Goal: Task Accomplishment & Management: Use online tool/utility

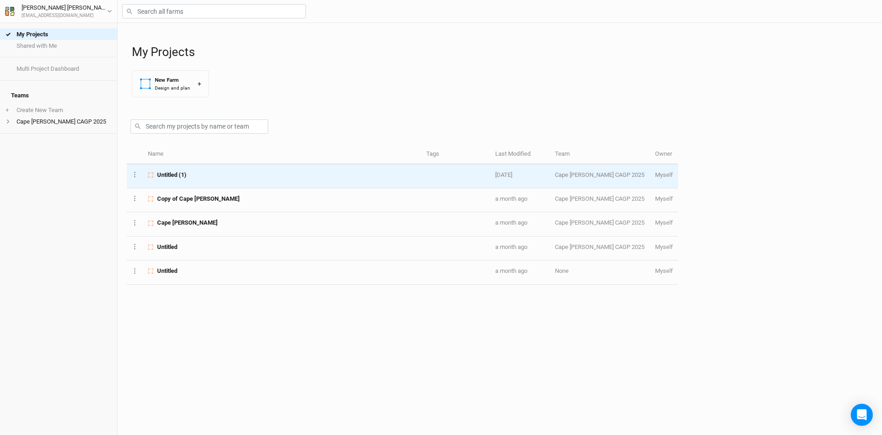
click at [242, 174] on div "Untitled (1)" at bounding box center [282, 175] width 268 height 8
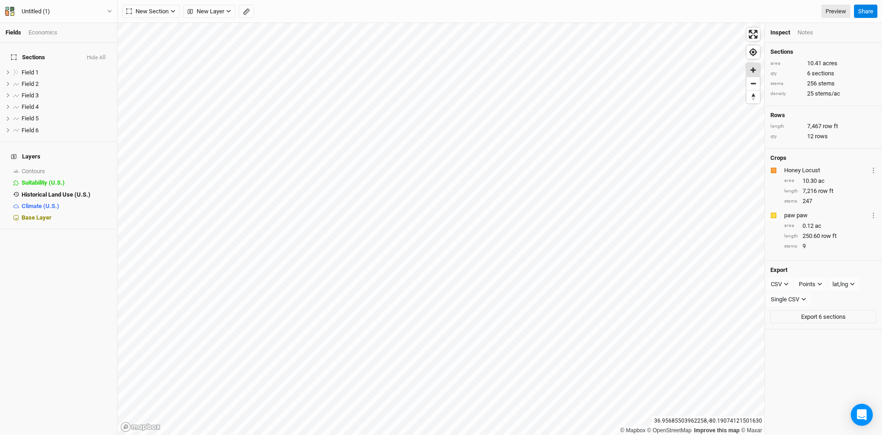
click at [754, 69] on span "Zoom in" at bounding box center [753, 69] width 13 height 13
click at [37, 69] on span "Field 1" at bounding box center [30, 72] width 17 height 7
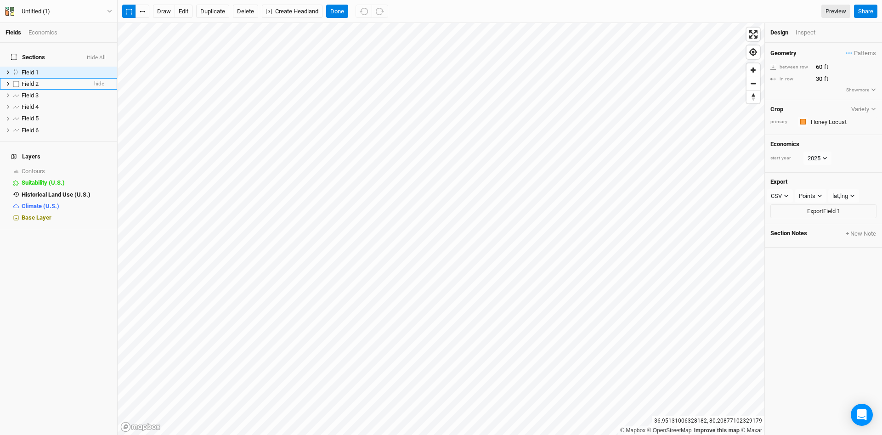
click at [32, 80] on span "Field 2" at bounding box center [30, 83] width 17 height 7
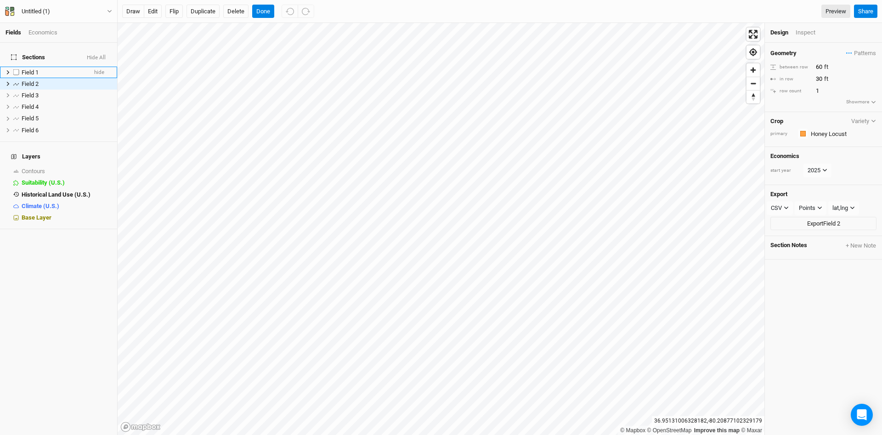
click at [33, 69] on span "Field 1" at bounding box center [30, 72] width 17 height 7
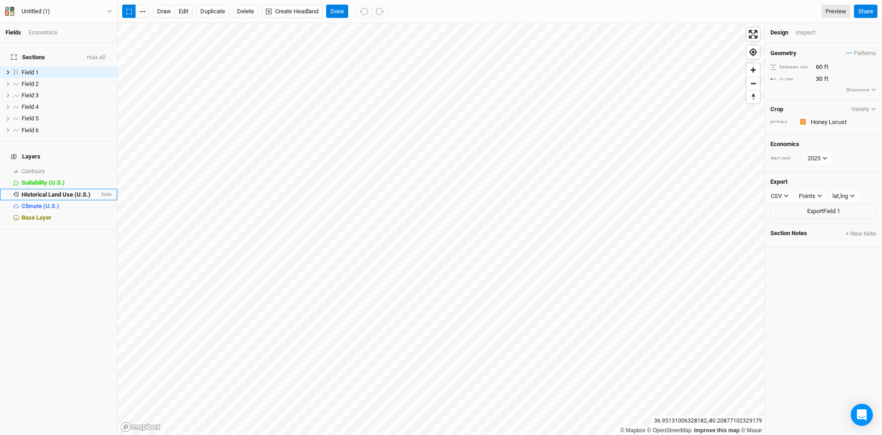
click at [80, 191] on span "Historical Land Use (U.S.)" at bounding box center [56, 194] width 69 height 7
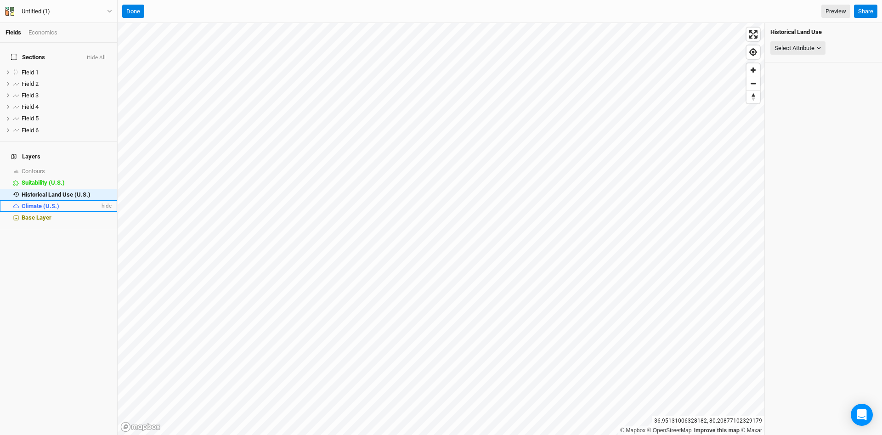
click at [60, 203] on div "Climate (U.S.)" at bounding box center [61, 206] width 78 height 7
click at [101, 200] on span "hide" at bounding box center [106, 205] width 12 height 11
click at [102, 189] on span "hide" at bounding box center [106, 194] width 12 height 11
click at [73, 214] on div "Base Layer" at bounding box center [67, 217] width 90 height 7
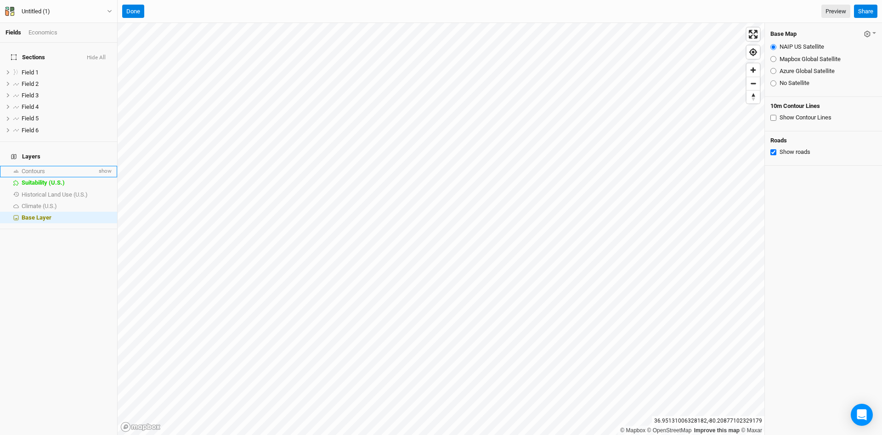
click at [63, 168] on div "Contours" at bounding box center [59, 171] width 75 height 7
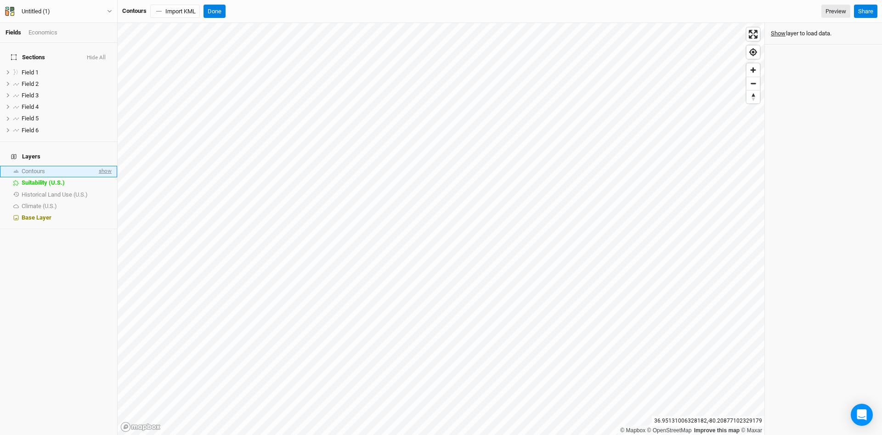
click at [108, 166] on span "show" at bounding box center [104, 171] width 15 height 11
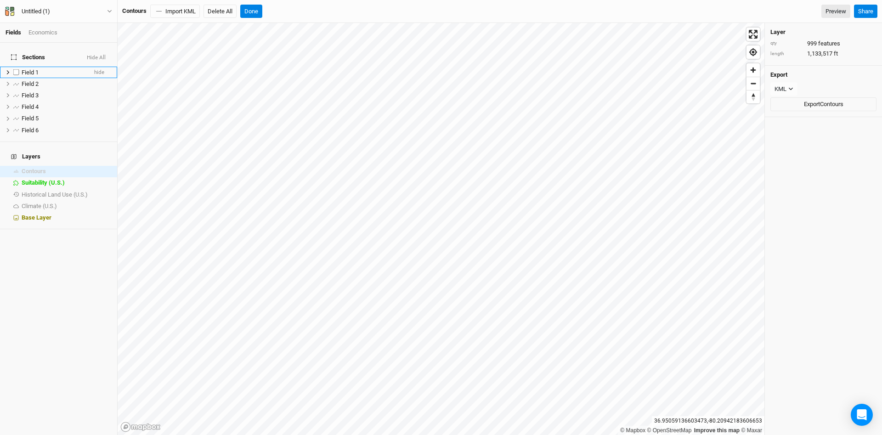
click at [7, 70] on icon at bounding box center [8, 72] width 5 height 5
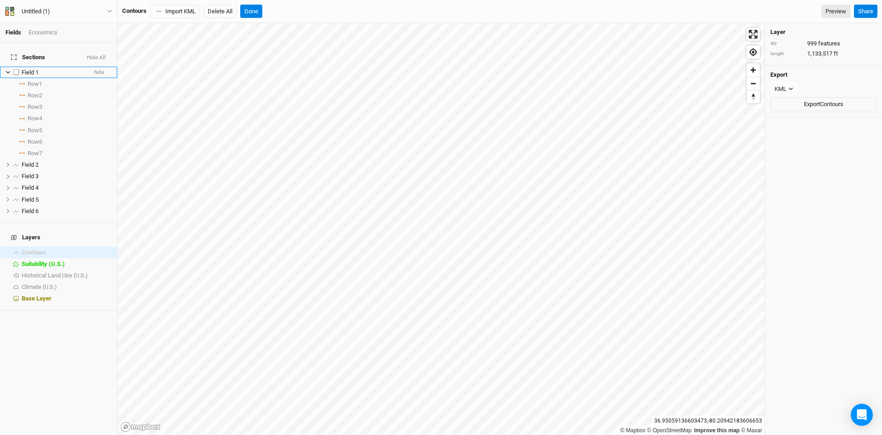
click at [18, 67] on label at bounding box center [16, 72] width 11 height 11
click at [18, 69] on input "checkbox" at bounding box center [16, 72] width 6 height 6
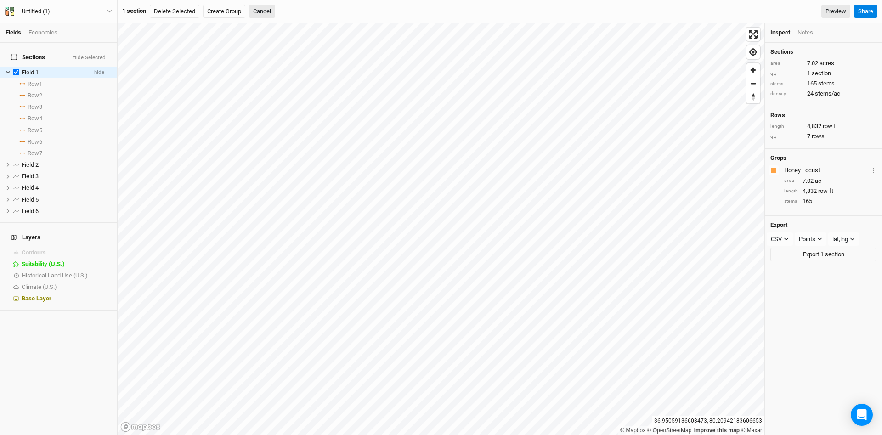
click at [18, 67] on label at bounding box center [16, 72] width 11 height 11
click at [18, 69] on input "checkbox" at bounding box center [16, 72] width 6 height 6
checkbox input "false"
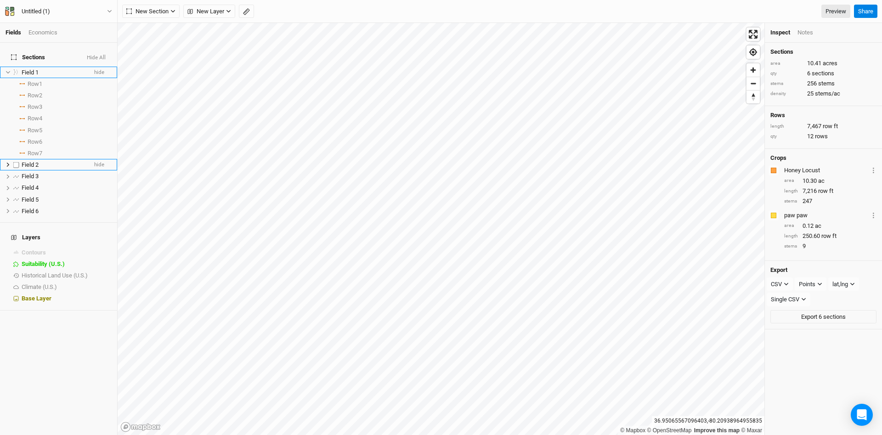
click at [25, 163] on span "Field 2" at bounding box center [30, 164] width 17 height 7
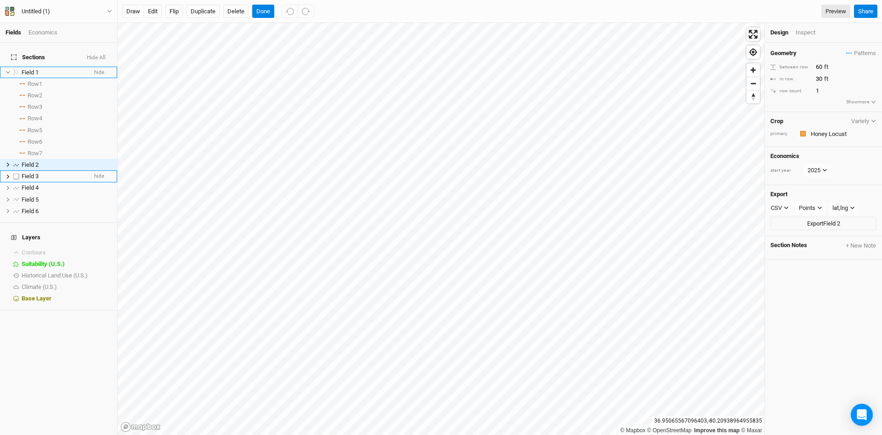
click at [24, 173] on span "Field 3" at bounding box center [30, 176] width 17 height 7
click at [5, 173] on li "Field 3 hide" at bounding box center [58, 175] width 117 height 11
click at [7, 174] on icon at bounding box center [8, 176] width 3 height 4
click at [7, 174] on icon at bounding box center [8, 176] width 5 height 5
click at [7, 162] on icon at bounding box center [8, 164] width 5 height 5
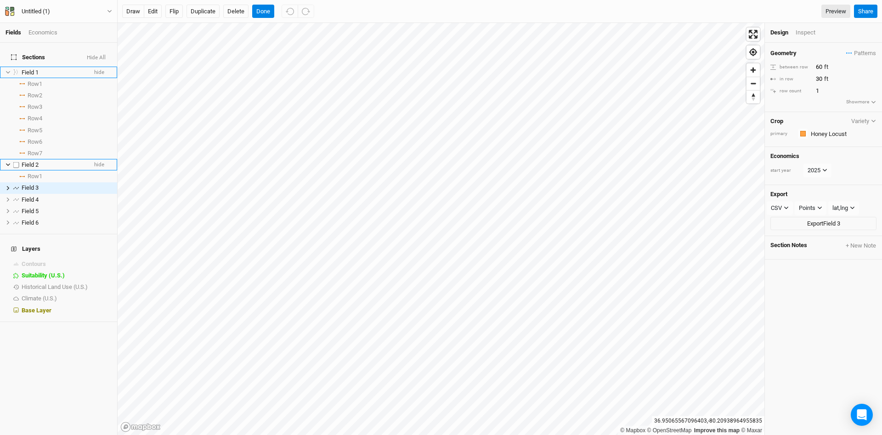
click at [7, 164] on icon at bounding box center [8, 165] width 4 height 3
click at [6, 70] on icon at bounding box center [8, 72] width 5 height 5
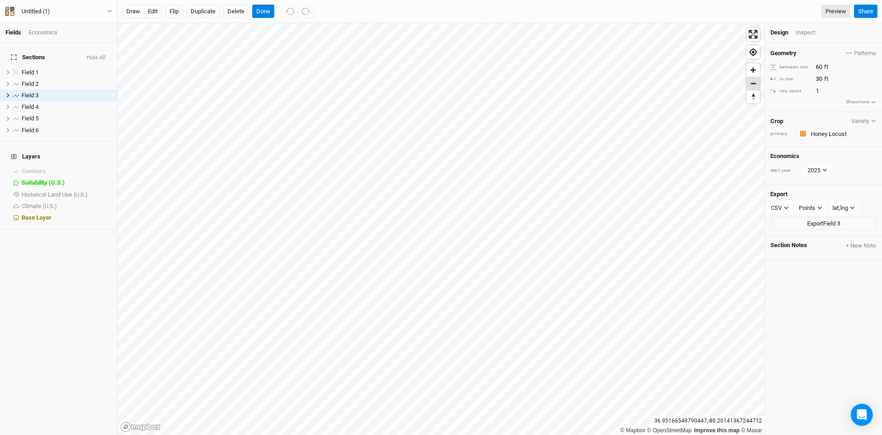
click at [756, 86] on span "Zoom out" at bounding box center [753, 83] width 13 height 13
click at [815, 34] on div "Inspect" at bounding box center [812, 32] width 33 height 8
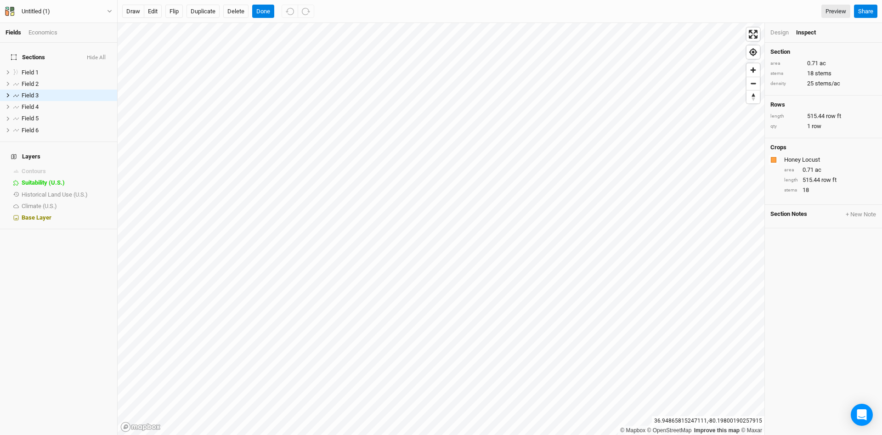
click at [784, 33] on div "Design" at bounding box center [780, 32] width 18 height 8
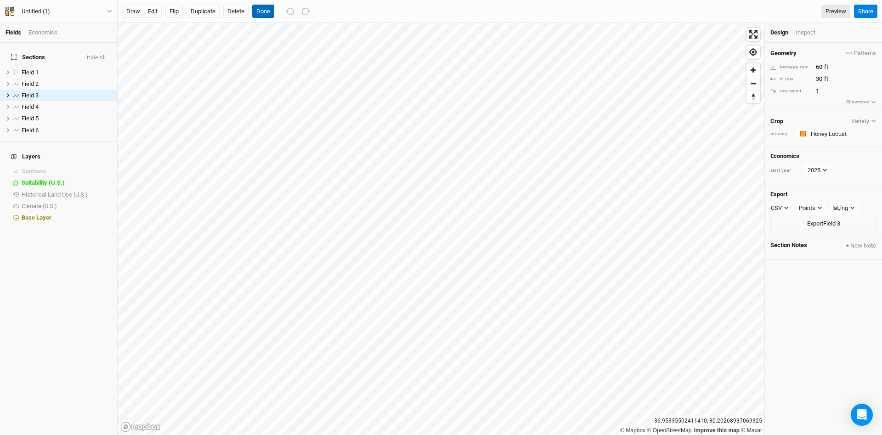
click at [260, 12] on button "Done" at bounding box center [263, 12] width 22 height 14
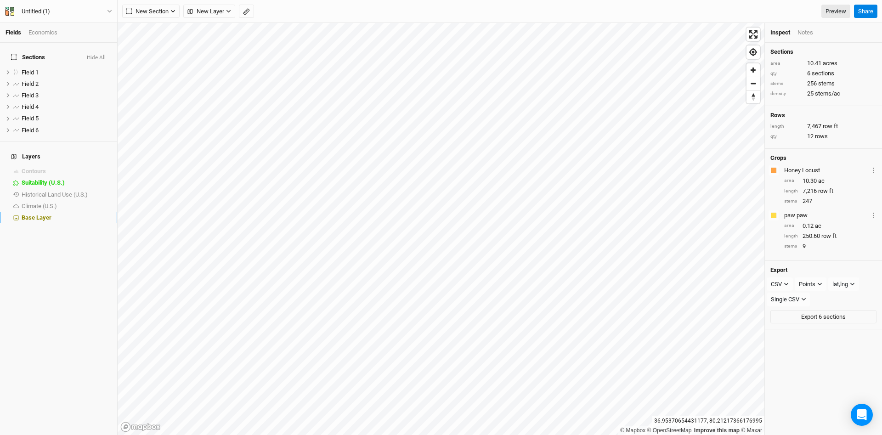
click at [43, 214] on span "Base Layer" at bounding box center [37, 217] width 30 height 7
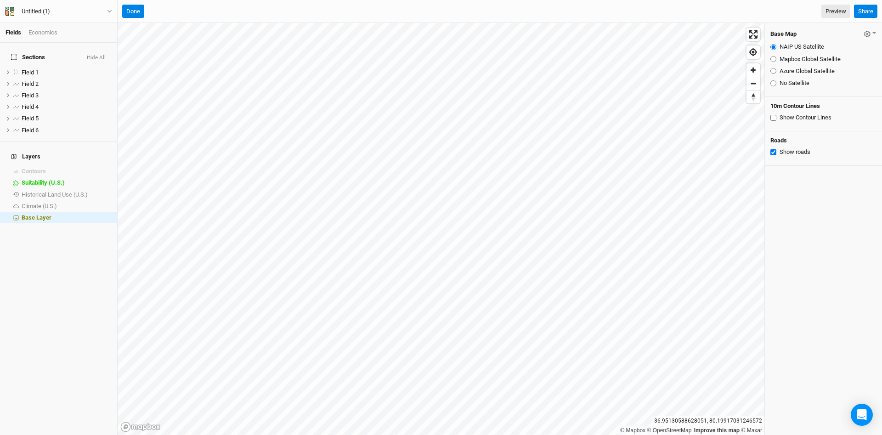
click at [776, 72] on input "Azure Global Satellite" at bounding box center [774, 71] width 6 height 6
radio input "true"
click at [776, 56] on div "Mapbox Global Satellite" at bounding box center [824, 59] width 106 height 8
click at [772, 60] on input "Mapbox Global Satellite" at bounding box center [774, 59] width 6 height 6
radio input "true"
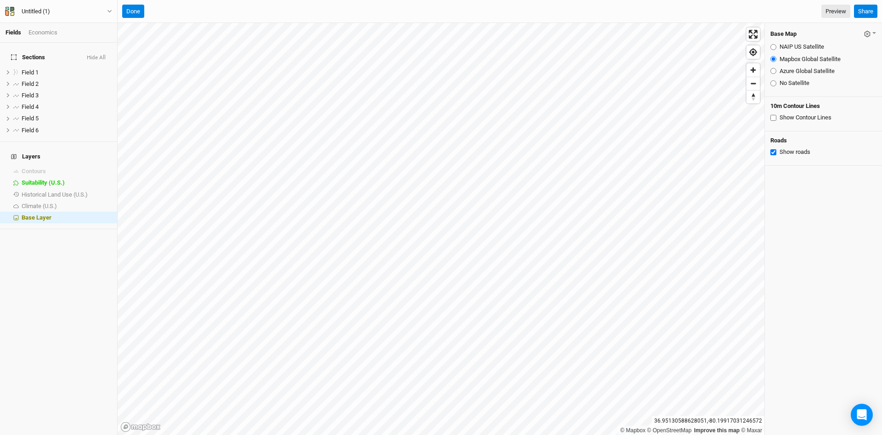
click at [776, 45] on input "NAIP US Satellite" at bounding box center [774, 47] width 6 height 6
radio input "true"
click at [773, 82] on input "No Satellite" at bounding box center [774, 83] width 6 height 6
radio input "true"
click at [772, 71] on input "Azure Global Satellite" at bounding box center [774, 71] width 6 height 6
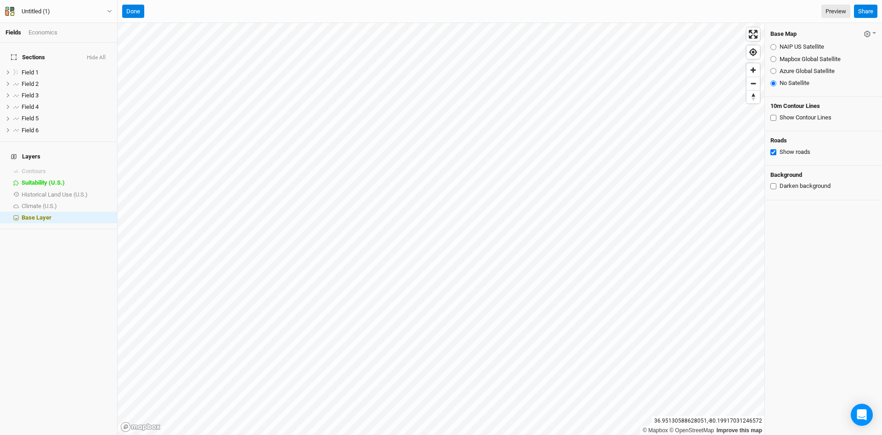
radio input "true"
click at [774, 60] on input "Mapbox Global Satellite" at bounding box center [774, 59] width 6 height 6
radio input "true"
click at [773, 48] on input "NAIP US Satellite" at bounding box center [774, 47] width 6 height 6
radio input "true"
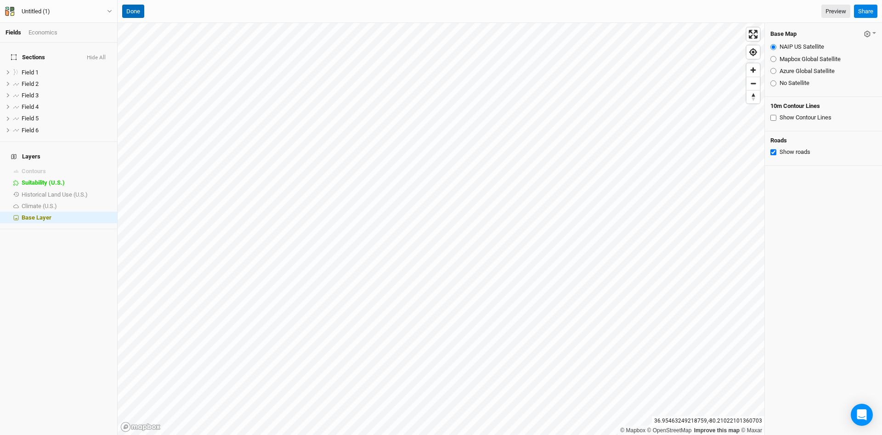
click at [135, 14] on button "Done" at bounding box center [133, 12] width 22 height 14
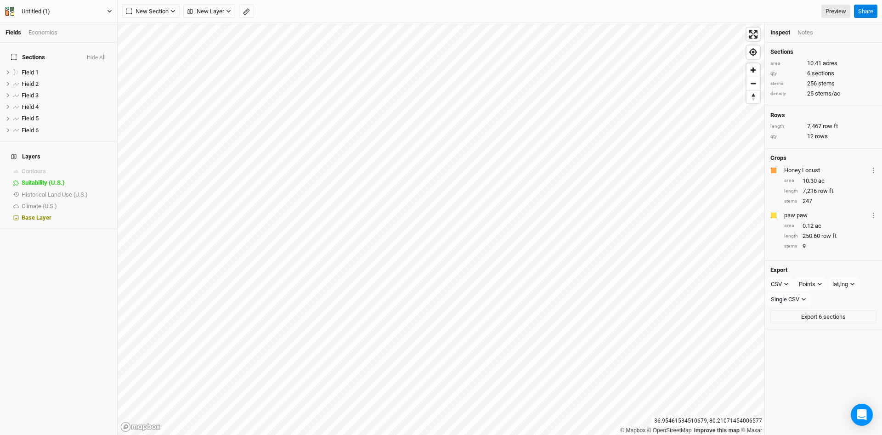
click at [111, 12] on icon "button" at bounding box center [109, 11] width 5 height 5
click at [817, 377] on div "Sections area 10.41 acres qty 6 sections stems 256 stems density 25 stems/ac Ro…" at bounding box center [823, 239] width 117 height 392
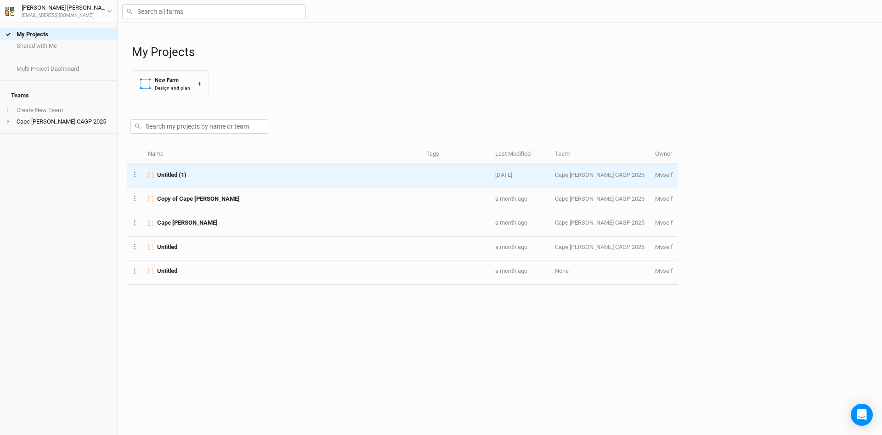
click at [170, 175] on span "Untitled (1)" at bounding box center [171, 175] width 29 height 8
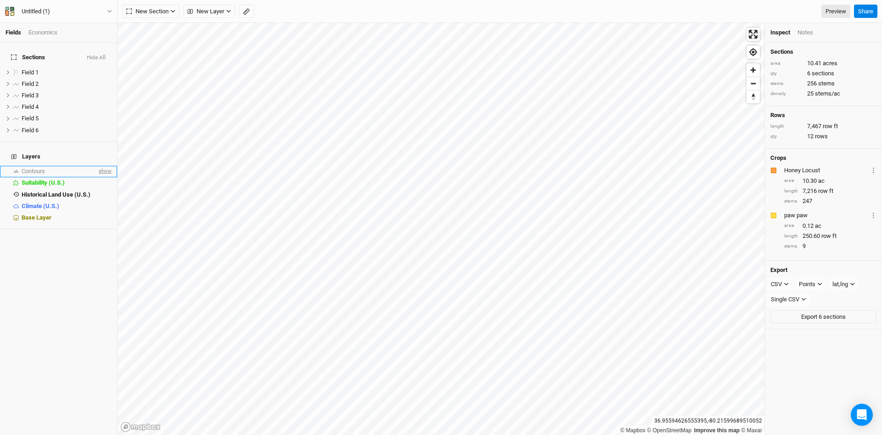
click at [110, 166] on span "show" at bounding box center [104, 171] width 15 height 11
click at [756, 85] on span "Zoom out" at bounding box center [753, 83] width 13 height 13
click at [750, 64] on span "Zoom in" at bounding box center [753, 69] width 13 height 13
click at [751, 65] on span "Zoom in" at bounding box center [753, 69] width 13 height 13
click at [751, 68] on span "Zoom in" at bounding box center [753, 69] width 13 height 13
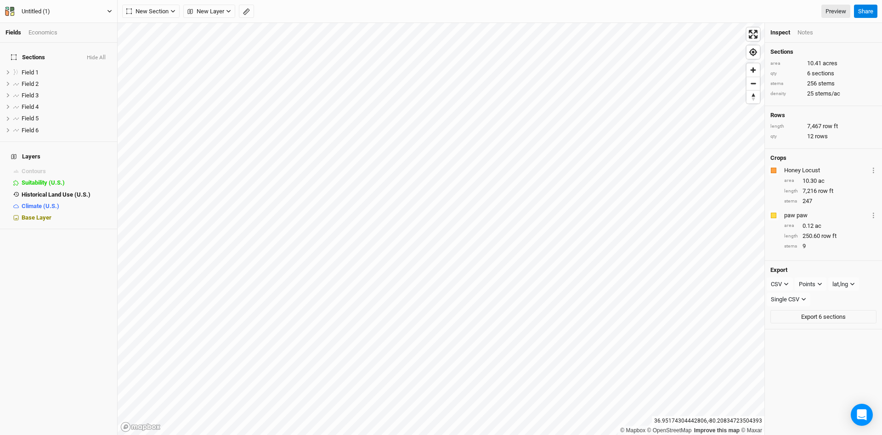
click at [112, 9] on icon "button" at bounding box center [109, 11] width 5 height 5
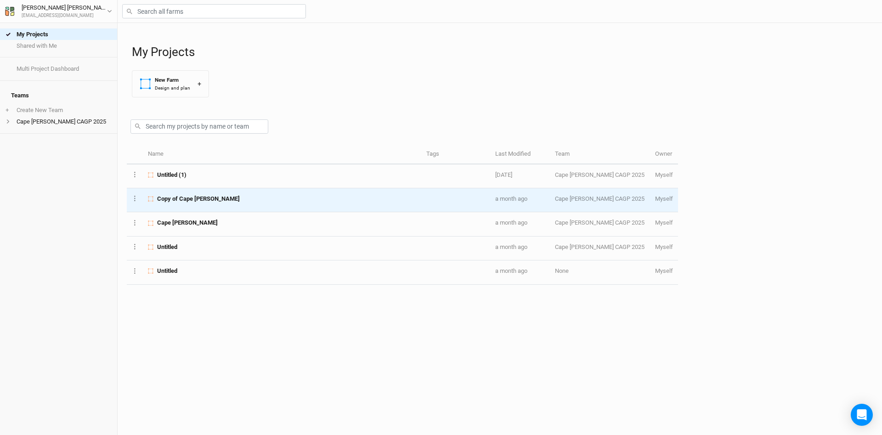
click at [191, 204] on td "Copy of Cape Floyd" at bounding box center [282, 200] width 278 height 24
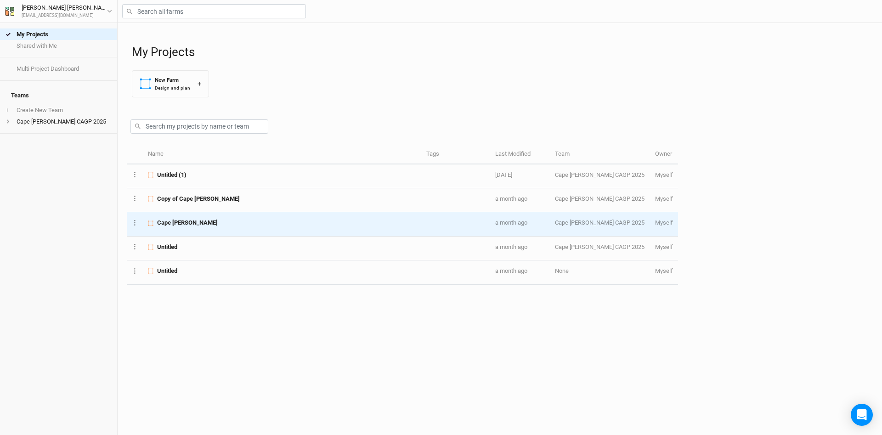
click at [179, 224] on span "Cape Floyd" at bounding box center [187, 223] width 61 height 8
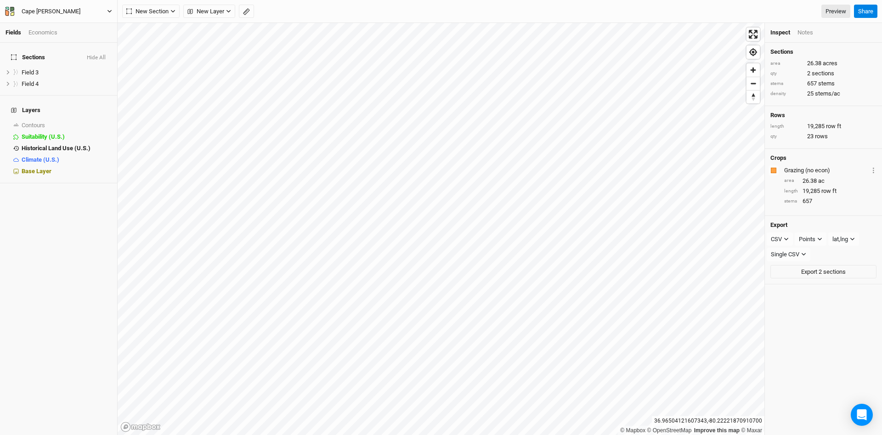
click at [112, 10] on button "Cape Floyd" at bounding box center [59, 11] width 108 height 10
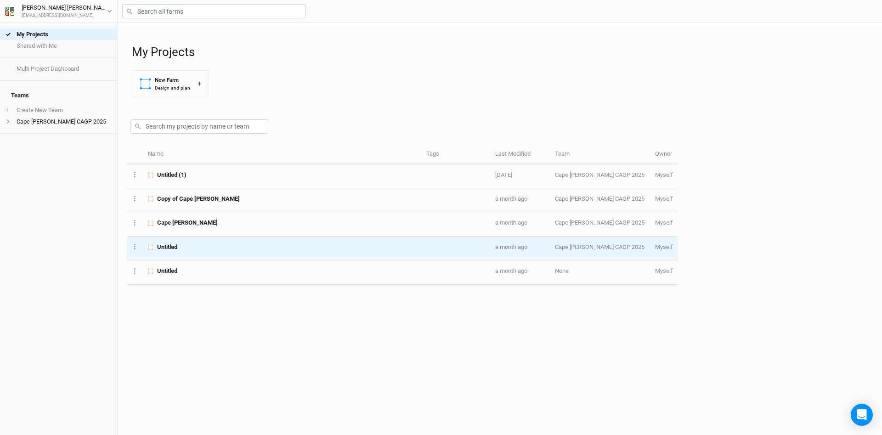
click at [207, 244] on div "Untitled" at bounding box center [282, 247] width 268 height 8
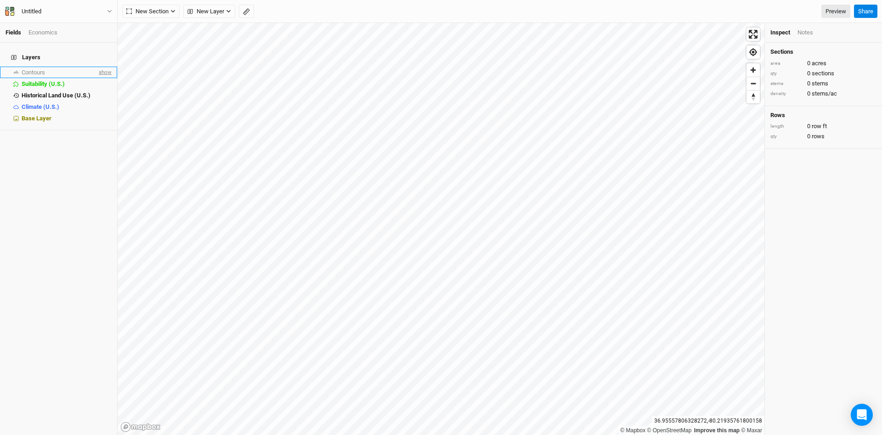
click at [110, 67] on span "show" at bounding box center [104, 72] width 15 height 11
click at [755, 83] on span "Zoom out" at bounding box center [753, 83] width 13 height 13
click at [755, 72] on span "Zoom in" at bounding box center [753, 69] width 13 height 13
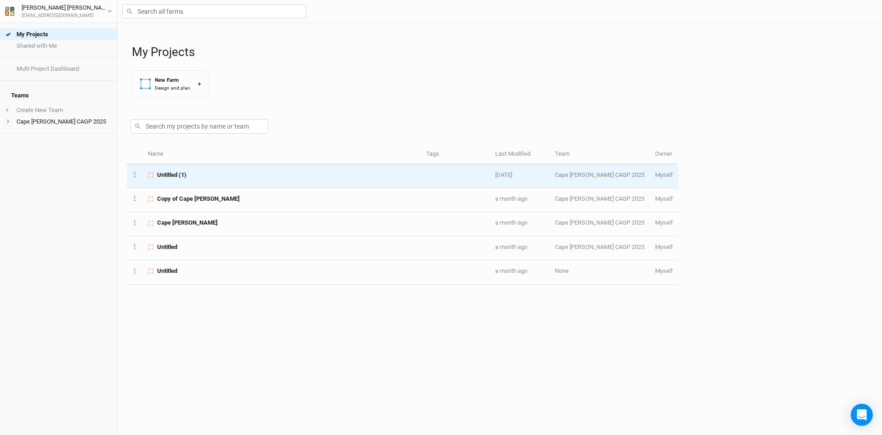
click at [171, 177] on span "Untitled (1)" at bounding box center [171, 175] width 29 height 8
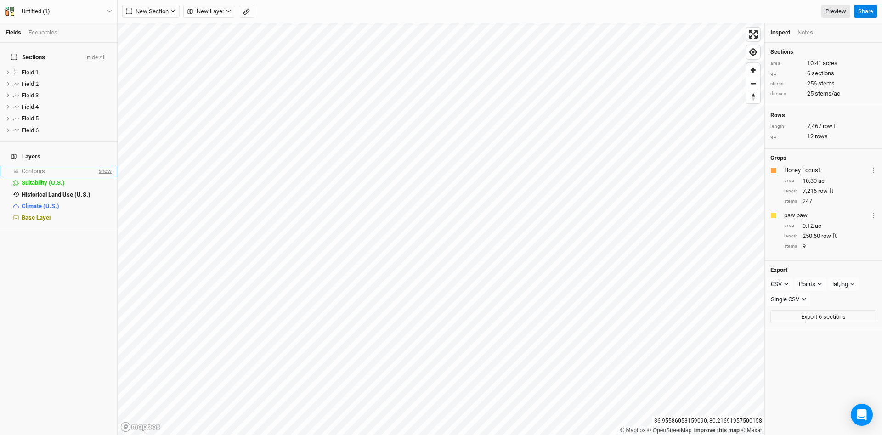
click at [106, 166] on span "show" at bounding box center [104, 171] width 15 height 11
click at [754, 70] on span "Zoom in" at bounding box center [753, 69] width 13 height 13
click at [31, 69] on span "Field 1" at bounding box center [30, 72] width 17 height 7
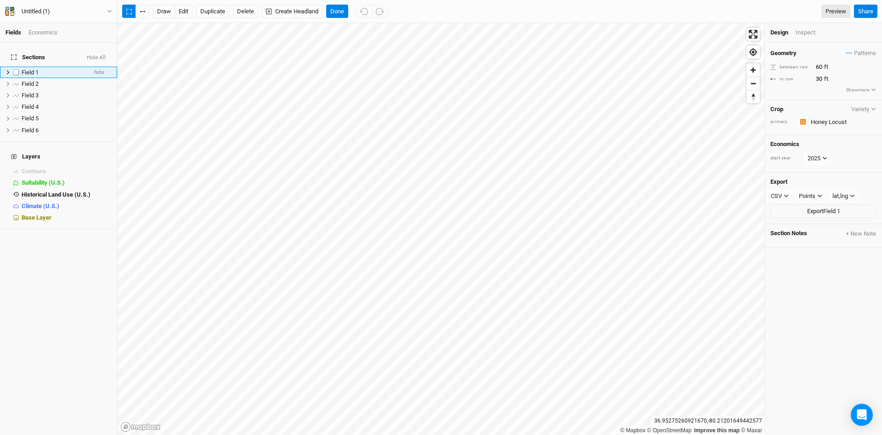
click at [32, 69] on span "Field 1" at bounding box center [30, 72] width 17 height 7
click at [54, 68] on input "Field 1" at bounding box center [52, 72] width 62 height 8
click at [6, 70] on icon at bounding box center [8, 72] width 5 height 5
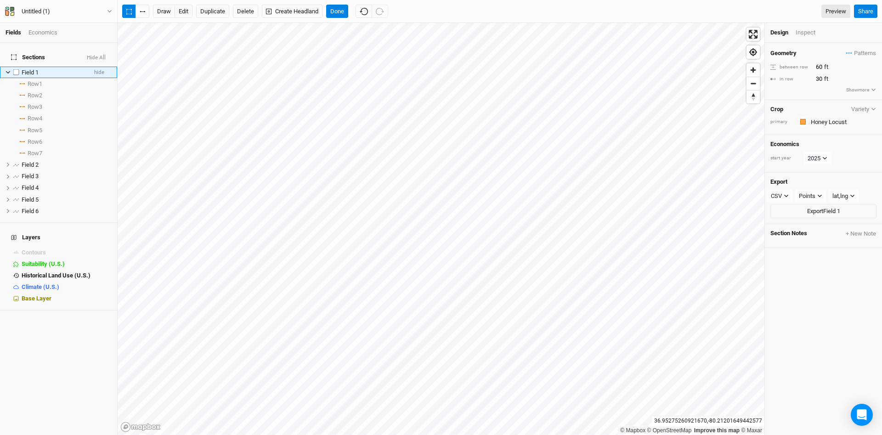
click at [9, 70] on icon at bounding box center [8, 72] width 5 height 5
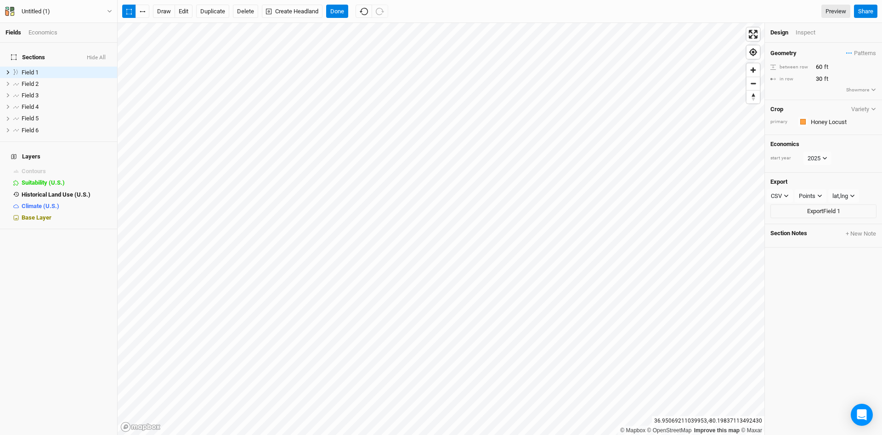
click at [873, 108] on icon "button" at bounding box center [873, 109] width 5 height 5
click at [826, 169] on button "2025" at bounding box center [818, 171] width 28 height 14
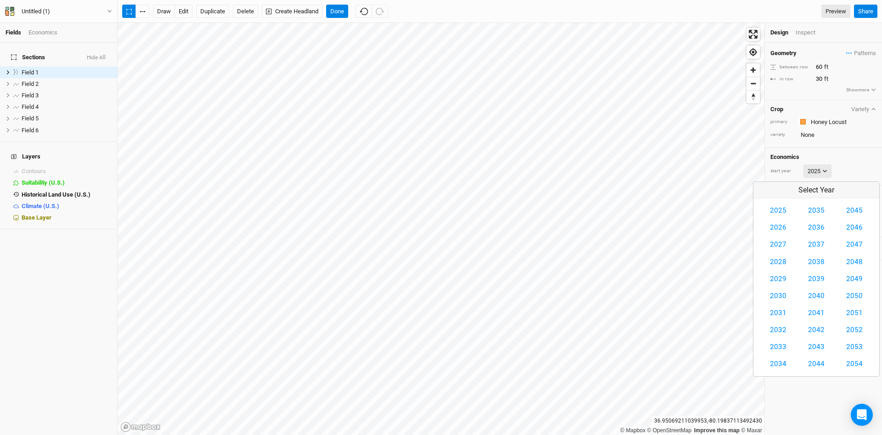
click at [827, 169] on icon at bounding box center [824, 171] width 5 height 5
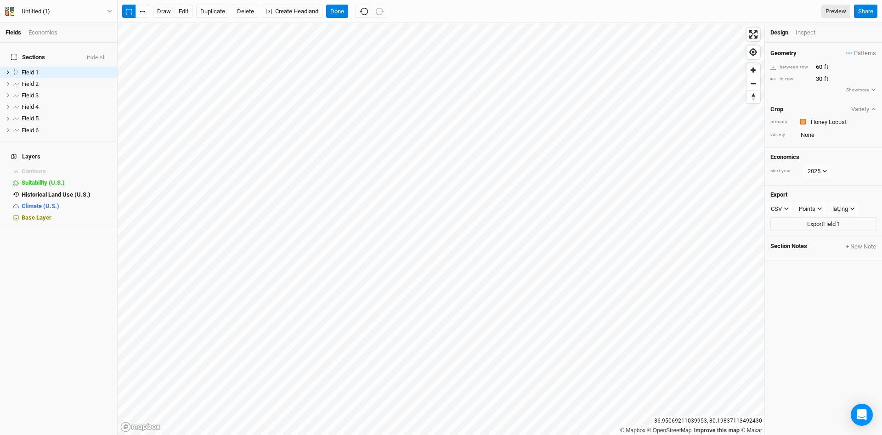
click at [863, 90] on button "Show more" at bounding box center [861, 90] width 31 height 8
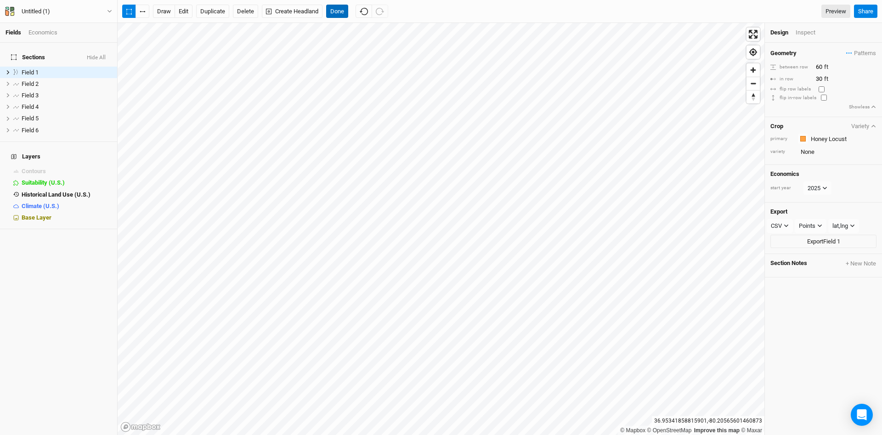
click at [339, 8] on button "Done" at bounding box center [337, 12] width 22 height 14
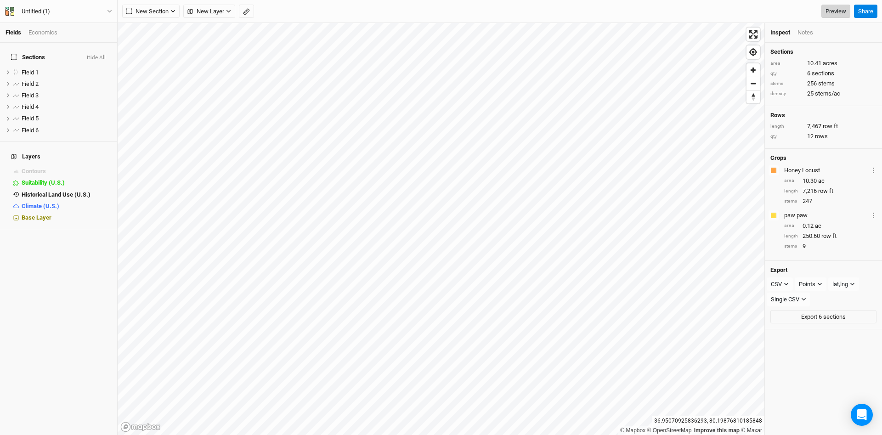
click at [840, 9] on link "Preview" at bounding box center [836, 12] width 29 height 14
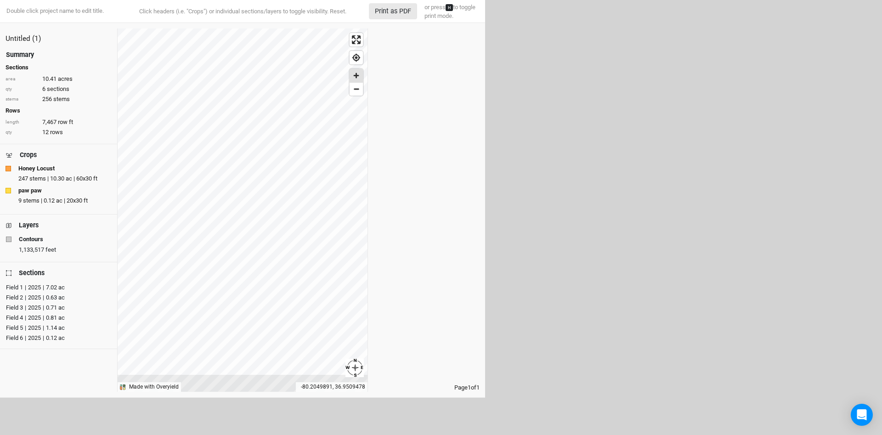
click at [356, 77] on span "Zoom in" at bounding box center [356, 75] width 13 height 13
click at [360, 75] on span "Zoom in" at bounding box center [356, 75] width 13 height 13
click at [358, 92] on span "Zoom out" at bounding box center [356, 89] width 13 height 13
click at [8, 273] on icon at bounding box center [9, 273] width 6 height 6
click at [8, 274] on icon at bounding box center [9, 273] width 6 height 6
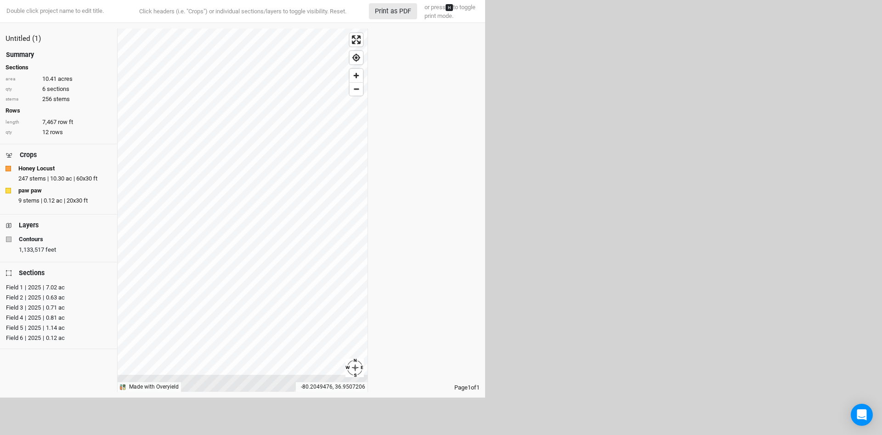
click at [26, 288] on div "|" at bounding box center [25, 287] width 1 height 9
click at [26, 300] on div "|" at bounding box center [25, 297] width 1 height 9
click at [355, 37] on span "Enter fullscreen" at bounding box center [356, 39] width 13 height 13
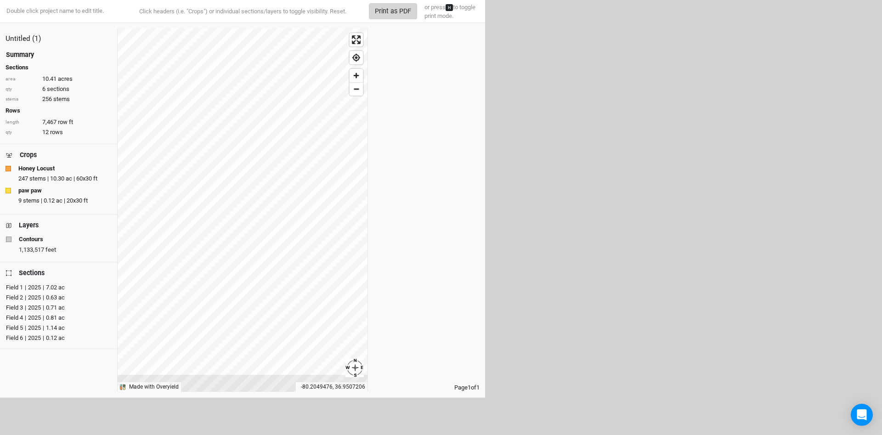
click at [390, 9] on button "Print as PDF" at bounding box center [393, 11] width 48 height 16
